Goal: Information Seeking & Learning: Learn about a topic

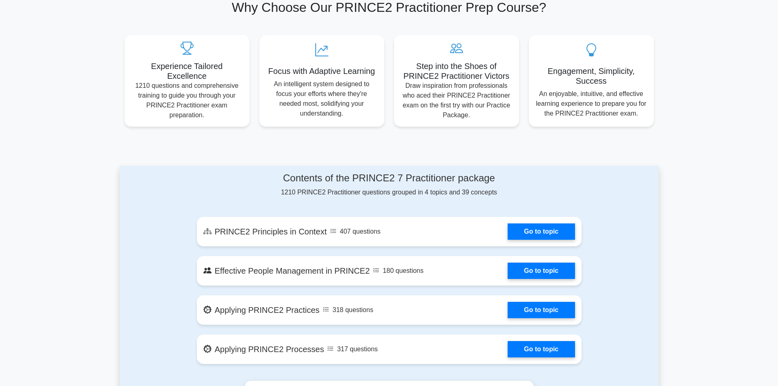
scroll to position [286, 0]
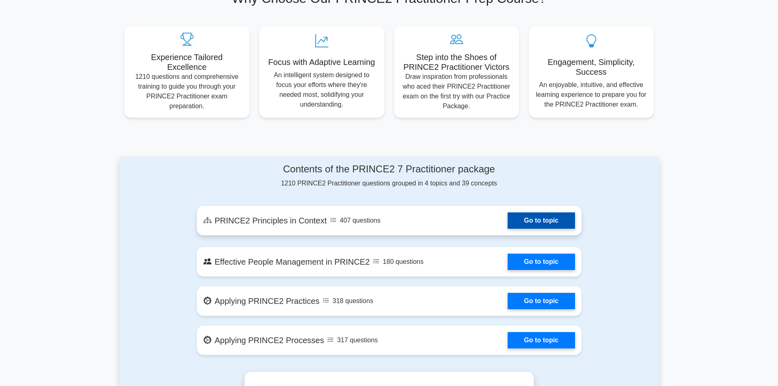
click at [507, 226] on link "Go to topic" at bounding box center [540, 220] width 67 height 16
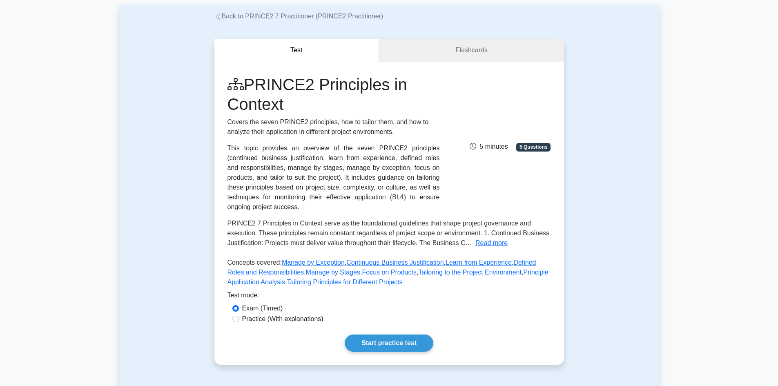
scroll to position [82, 0]
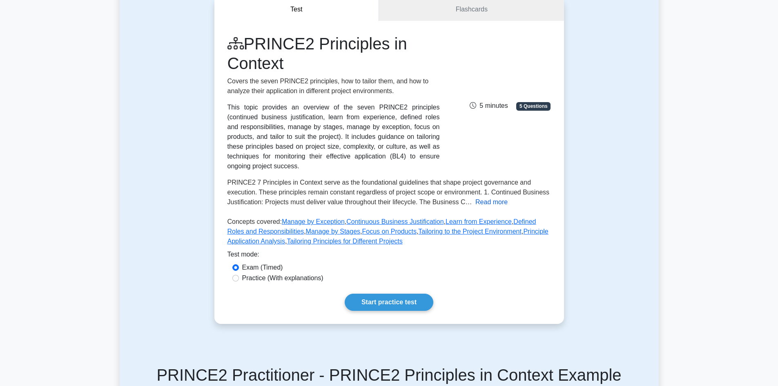
click at [490, 197] on button "Read more" at bounding box center [491, 202] width 32 height 10
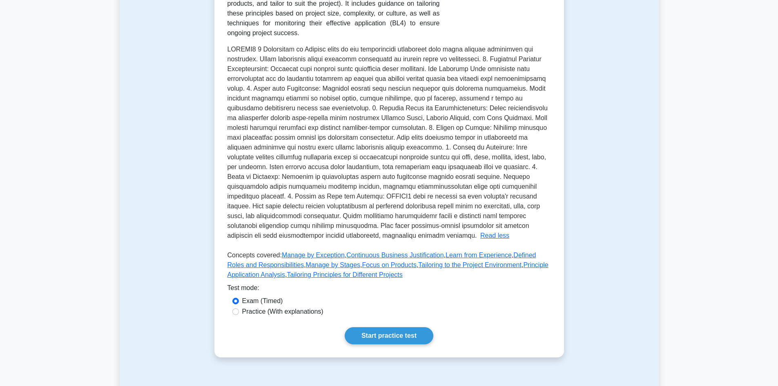
scroll to position [245, 0]
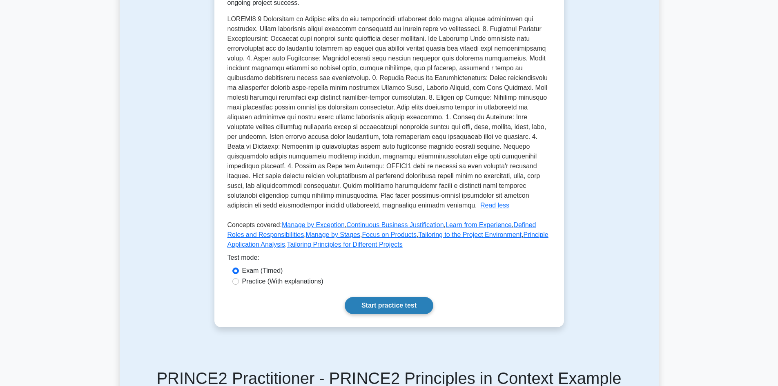
click at [410, 299] on link "Start practice test" at bounding box center [389, 305] width 89 height 17
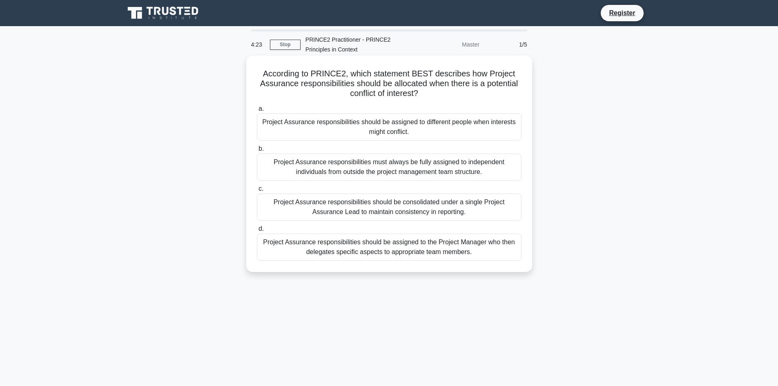
click at [431, 254] on div "Project Assurance responsibilities should be assigned to the Project Manager wh…" at bounding box center [389, 247] width 265 height 27
click at [257, 231] on input "d. Project Assurance responsibilities should be assigned to the Project Manager…" at bounding box center [257, 228] width 0 height 5
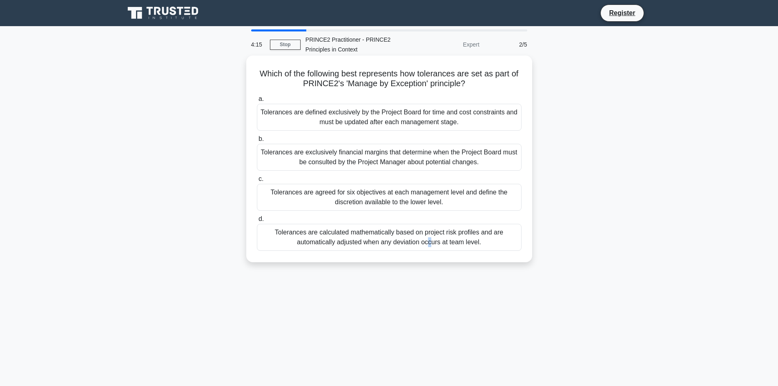
click at [316, 235] on div "Tolerances are calculated mathematically based on project risk profiles and are…" at bounding box center [389, 237] width 265 height 27
click at [365, 243] on div "Tolerances are calculated mathematically based on project risk profiles and are…" at bounding box center [389, 237] width 265 height 27
click at [257, 222] on input "d. Tolerances are calculated mathematically based on project risk profiles and …" at bounding box center [257, 218] width 0 height 5
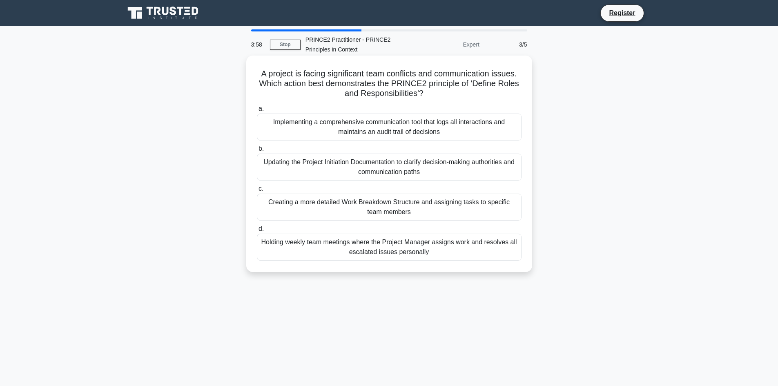
click at [347, 213] on div "Creating a more detailed Work Breakdown Structure and assigning tasks to specif…" at bounding box center [389, 207] width 265 height 27
click at [257, 191] on input "c. Creating a more detailed Work Breakdown Structure and assigning tasks to spe…" at bounding box center [257, 188] width 0 height 5
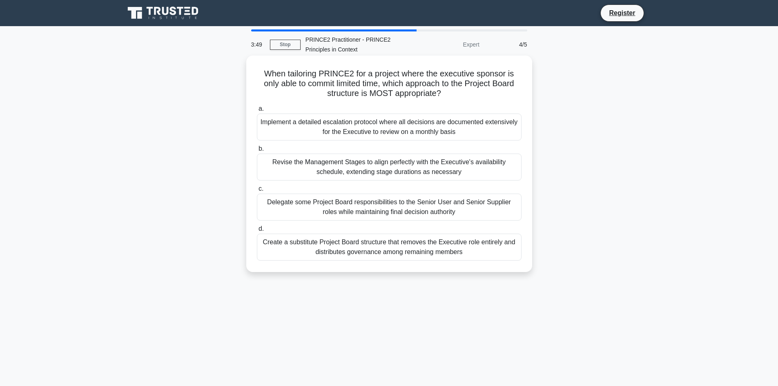
click at [354, 164] on div "Revise the Management Stages to align perfectly with the Executive's availabili…" at bounding box center [389, 167] width 265 height 27
click at [257, 151] on input "b. Revise the Management Stages to align perfectly with the Executive's availab…" at bounding box center [257, 148] width 0 height 5
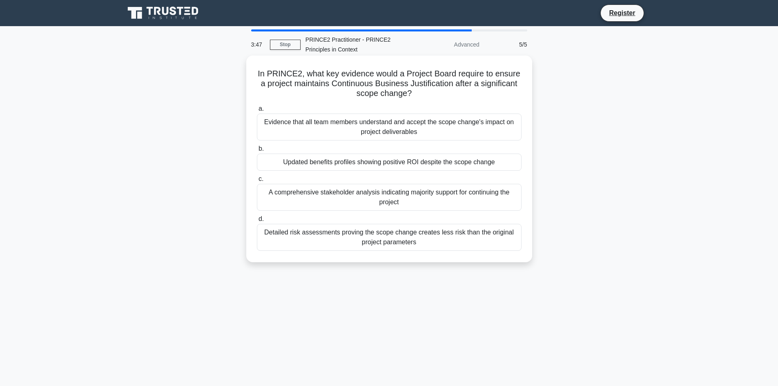
click at [364, 124] on div "Evidence that all team members understand and accept the scope change's impact …" at bounding box center [389, 127] width 265 height 27
click at [257, 111] on input "a. Evidence that all team members understand and accept the scope change's impa…" at bounding box center [257, 108] width 0 height 5
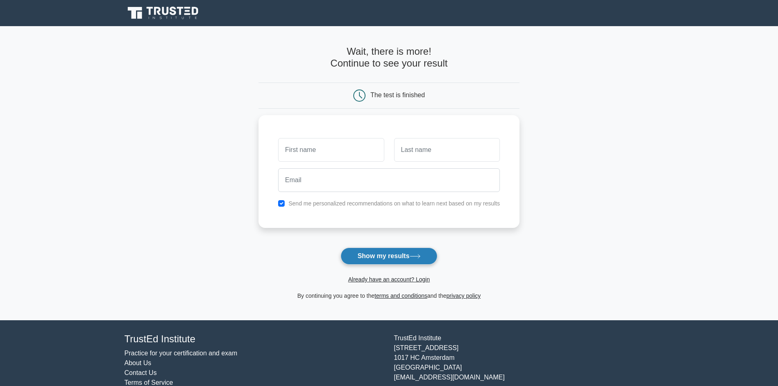
click at [399, 256] on button "Show my results" at bounding box center [389, 255] width 96 height 17
click at [331, 153] on input "text" at bounding box center [331, 148] width 106 height 24
type input "Azamat"
click at [450, 156] on input "text" at bounding box center [447, 148] width 106 height 24
type input "Izetaev"
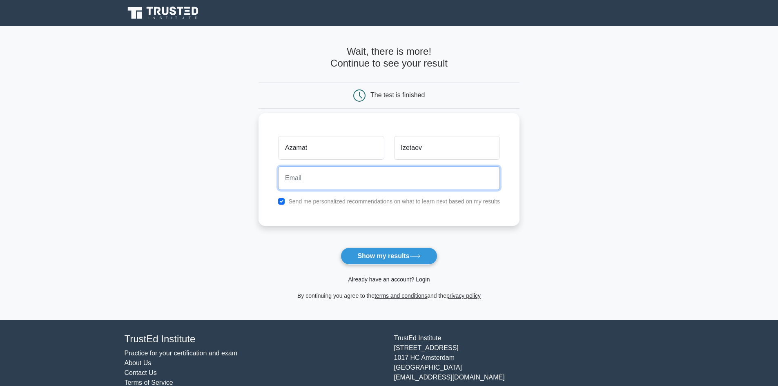
click at [347, 185] on input "email" at bounding box center [389, 178] width 222 height 24
type input "izetaza@gmail.com"
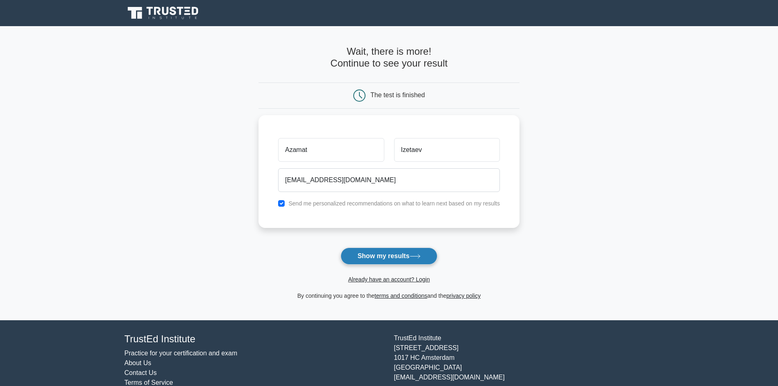
click at [408, 252] on button "Show my results" at bounding box center [389, 255] width 96 height 17
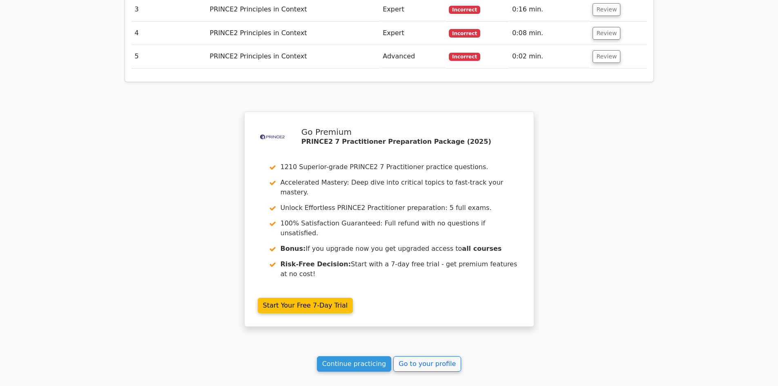
scroll to position [1203, 0]
